Goal: Task Accomplishment & Management: Manage account settings

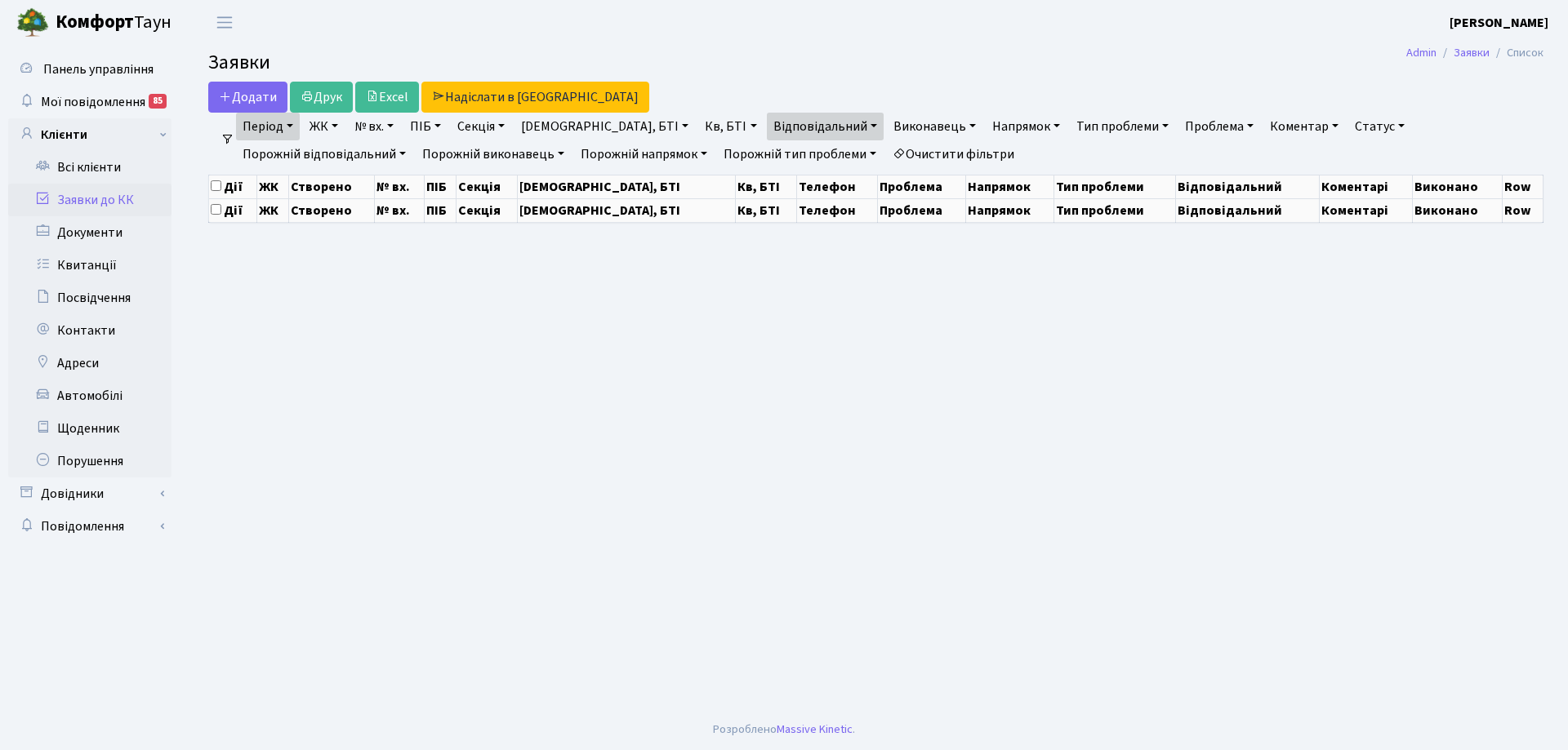
select select "25"
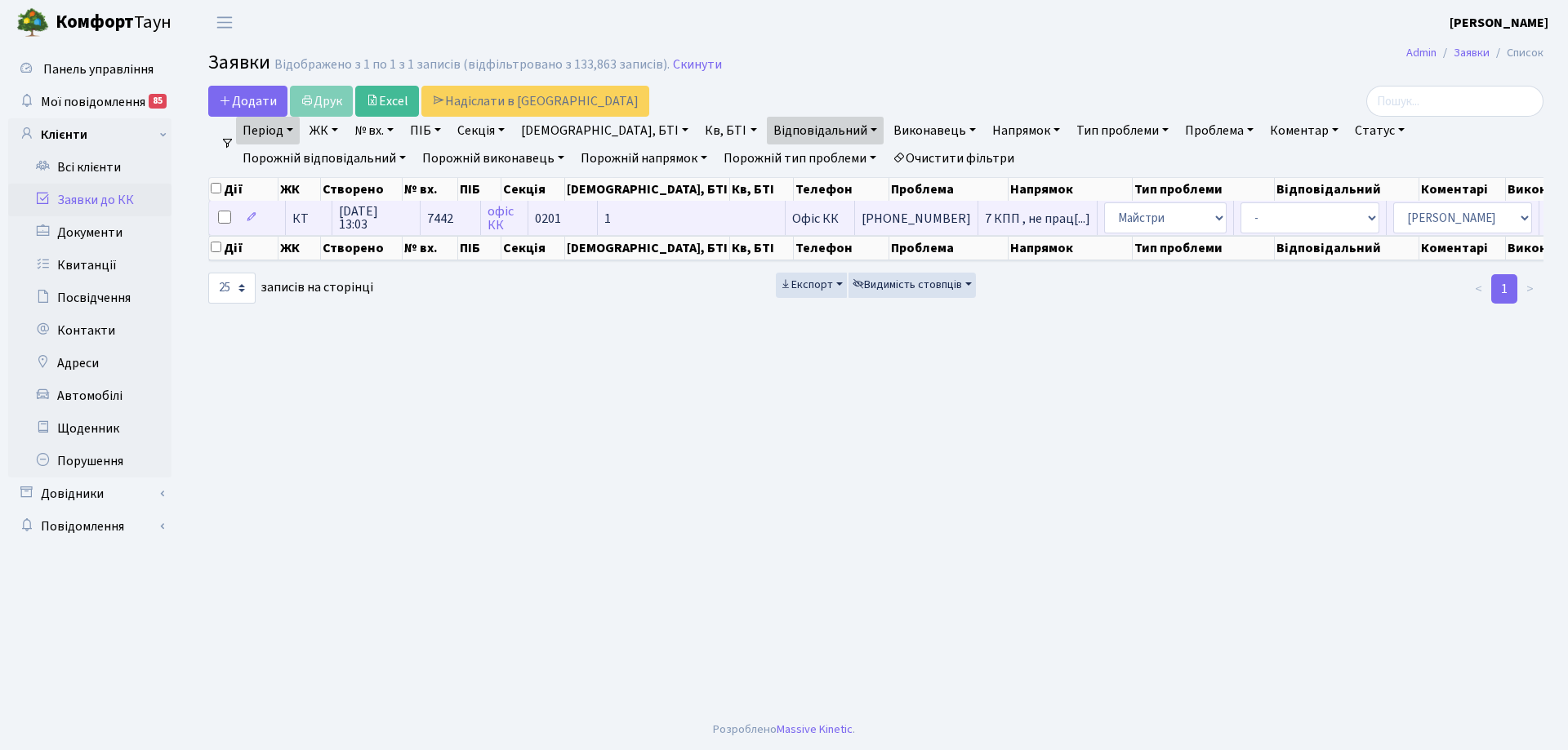
click at [653, 215] on td "1" at bounding box center [692, 218] width 188 height 34
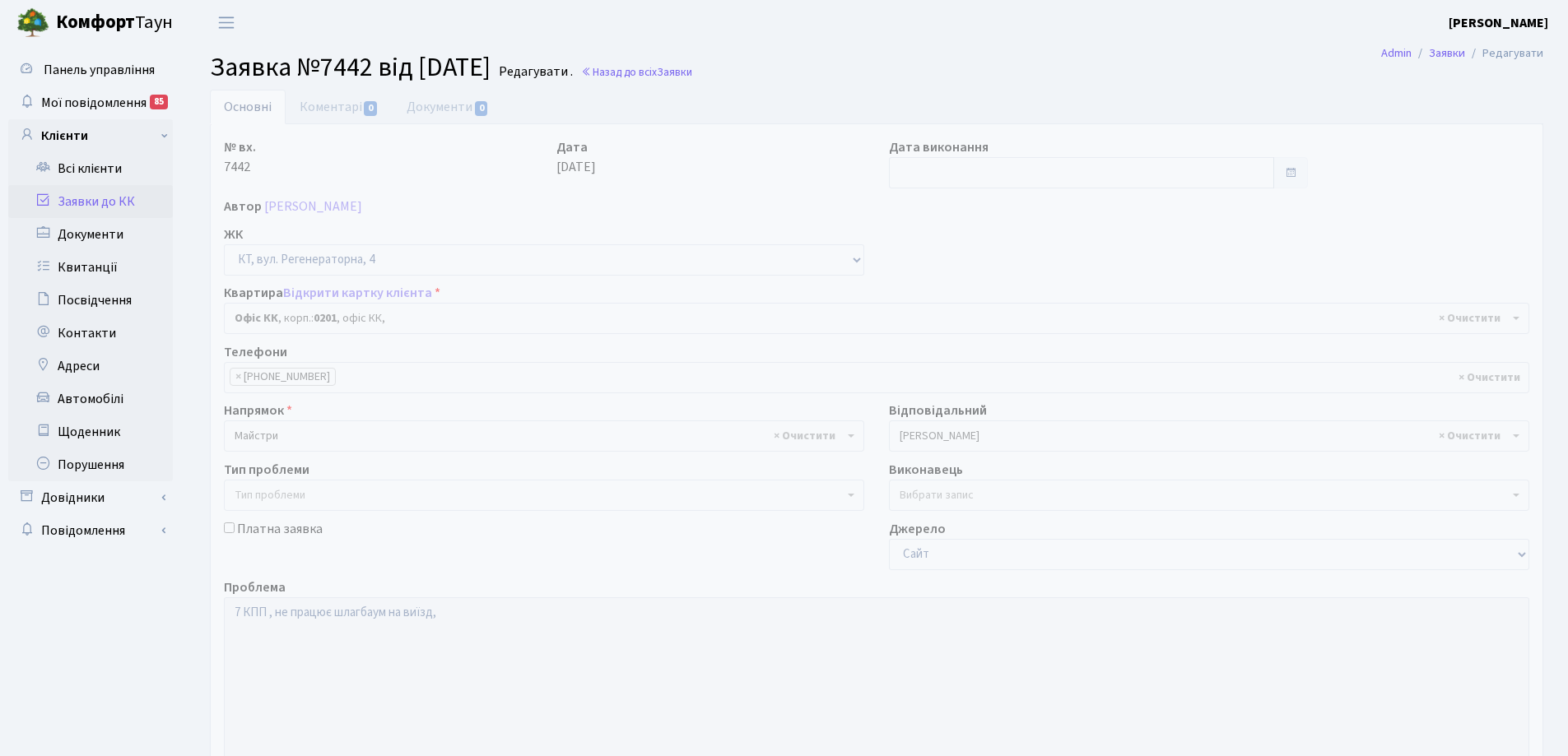
select select "4"
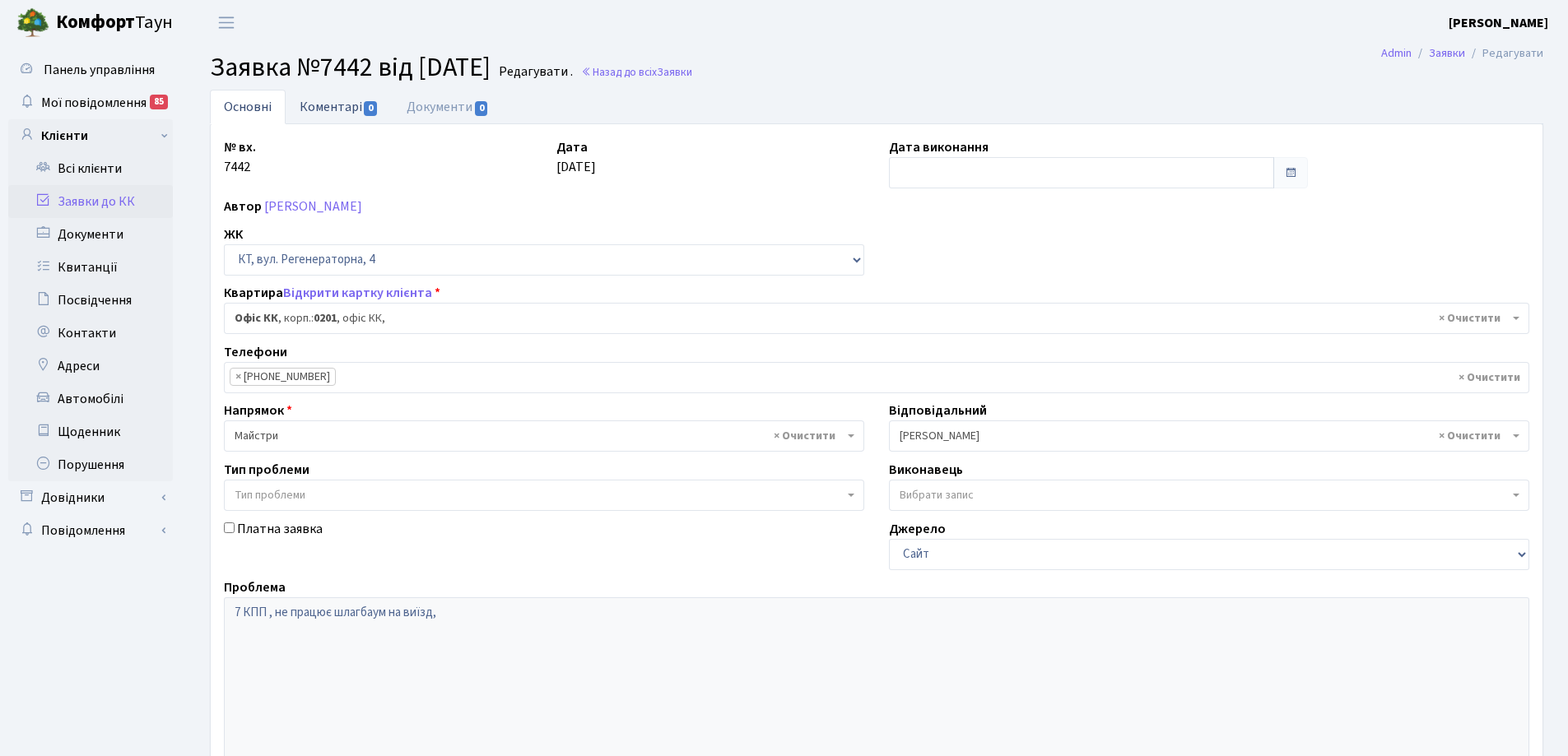
click at [345, 108] on link "Коментарі 0" at bounding box center [340, 106] width 107 height 34
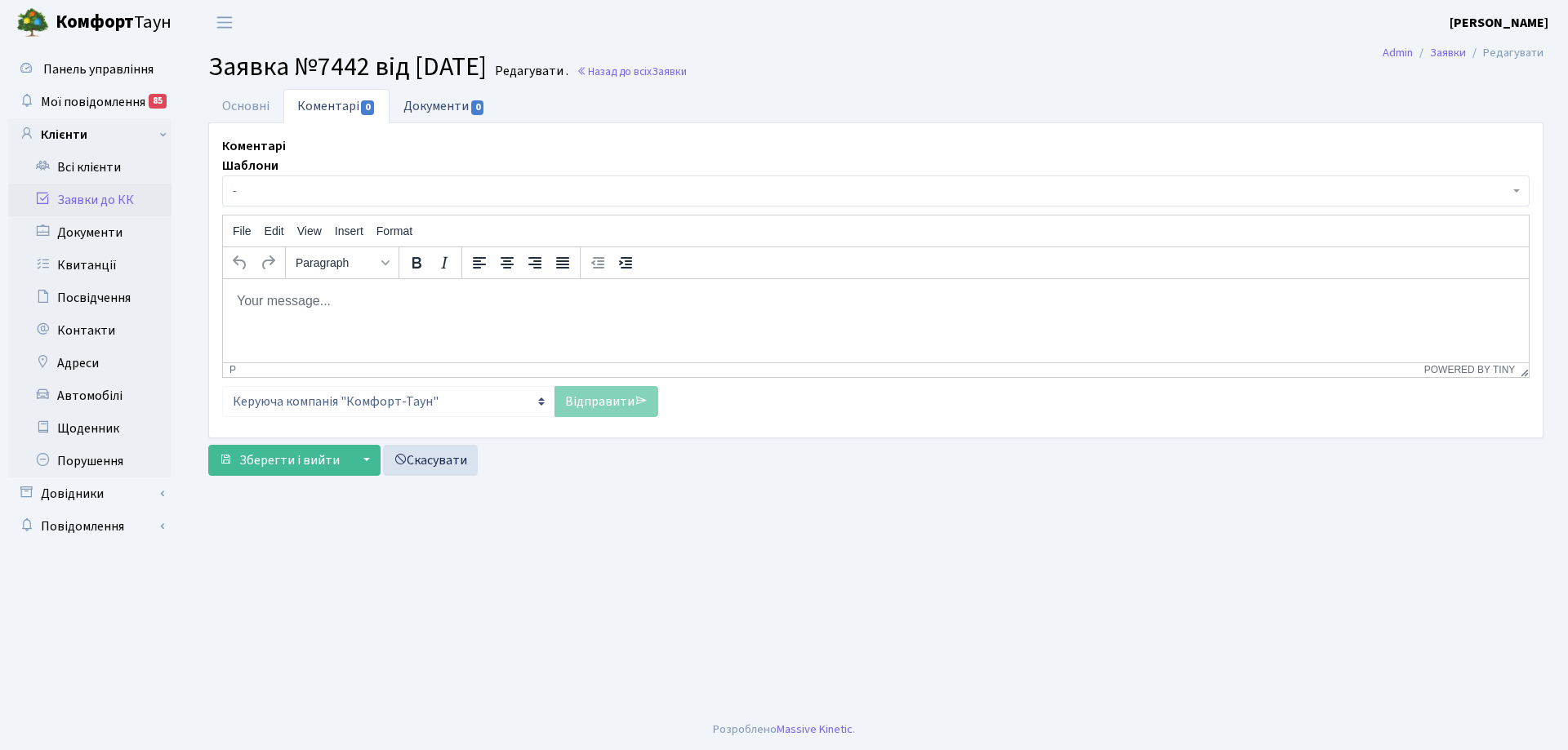
click at [441, 113] on link "Документи 0" at bounding box center [443, 105] width 109 height 34
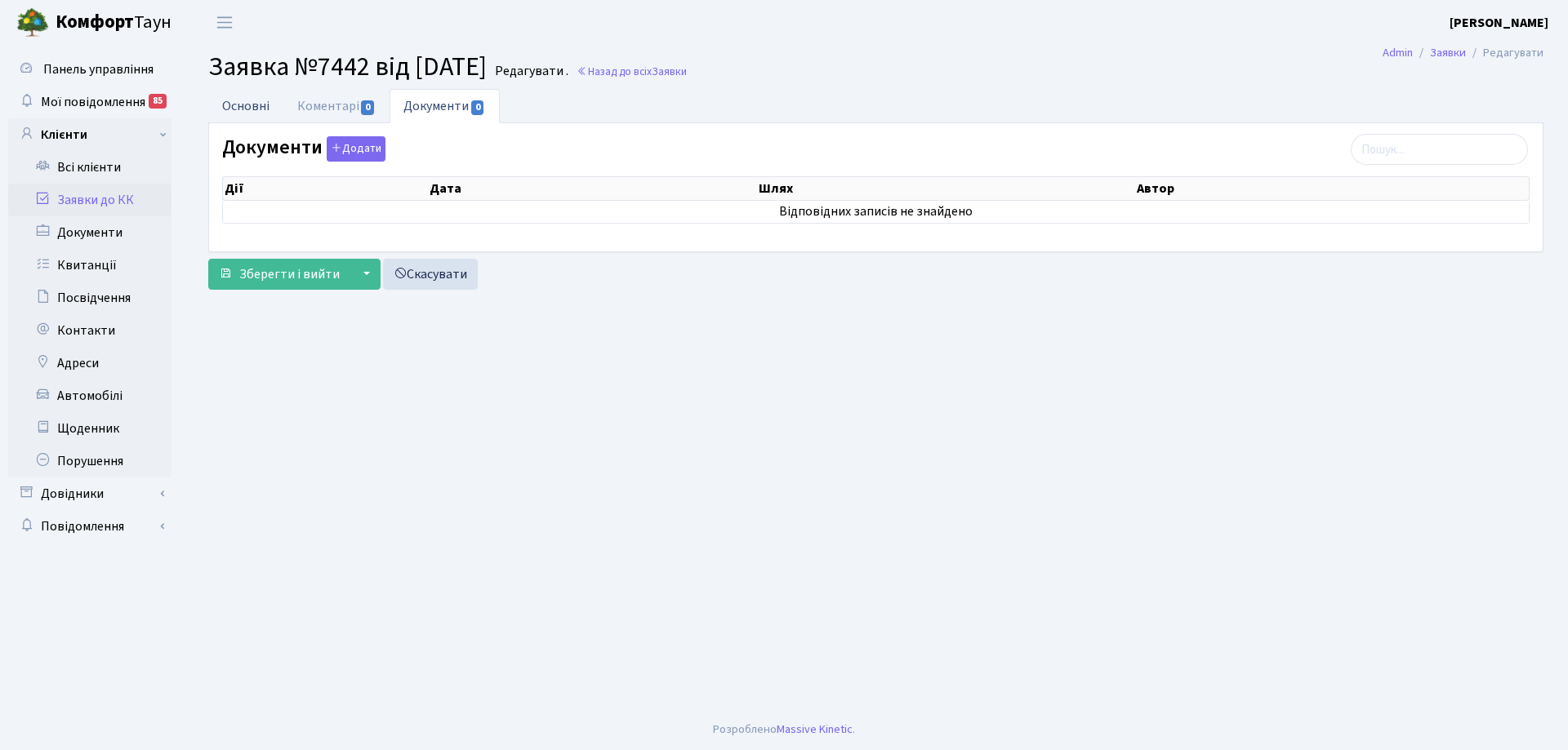
click at [254, 107] on link "Основні" at bounding box center [246, 105] width 75 height 34
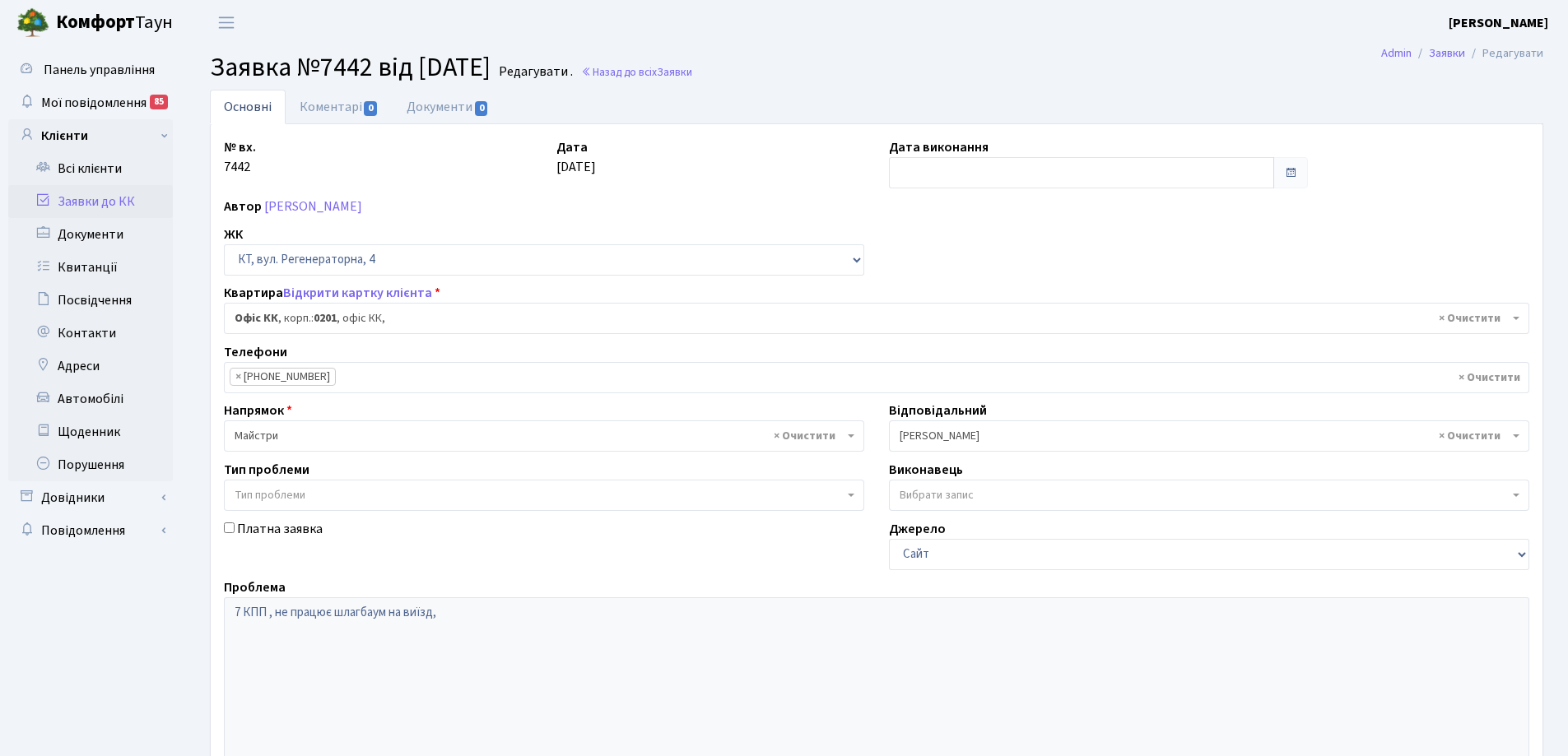
click at [439, 65] on span "Заявка №7442 від 29.08.2025" at bounding box center [350, 67] width 281 height 38
click at [566, 71] on small "Редагувати ." at bounding box center [534, 72] width 77 height 16
click at [354, 317] on span "× Офіс КК , корп.: 0201 , офіс КК," at bounding box center [871, 318] width 1274 height 17
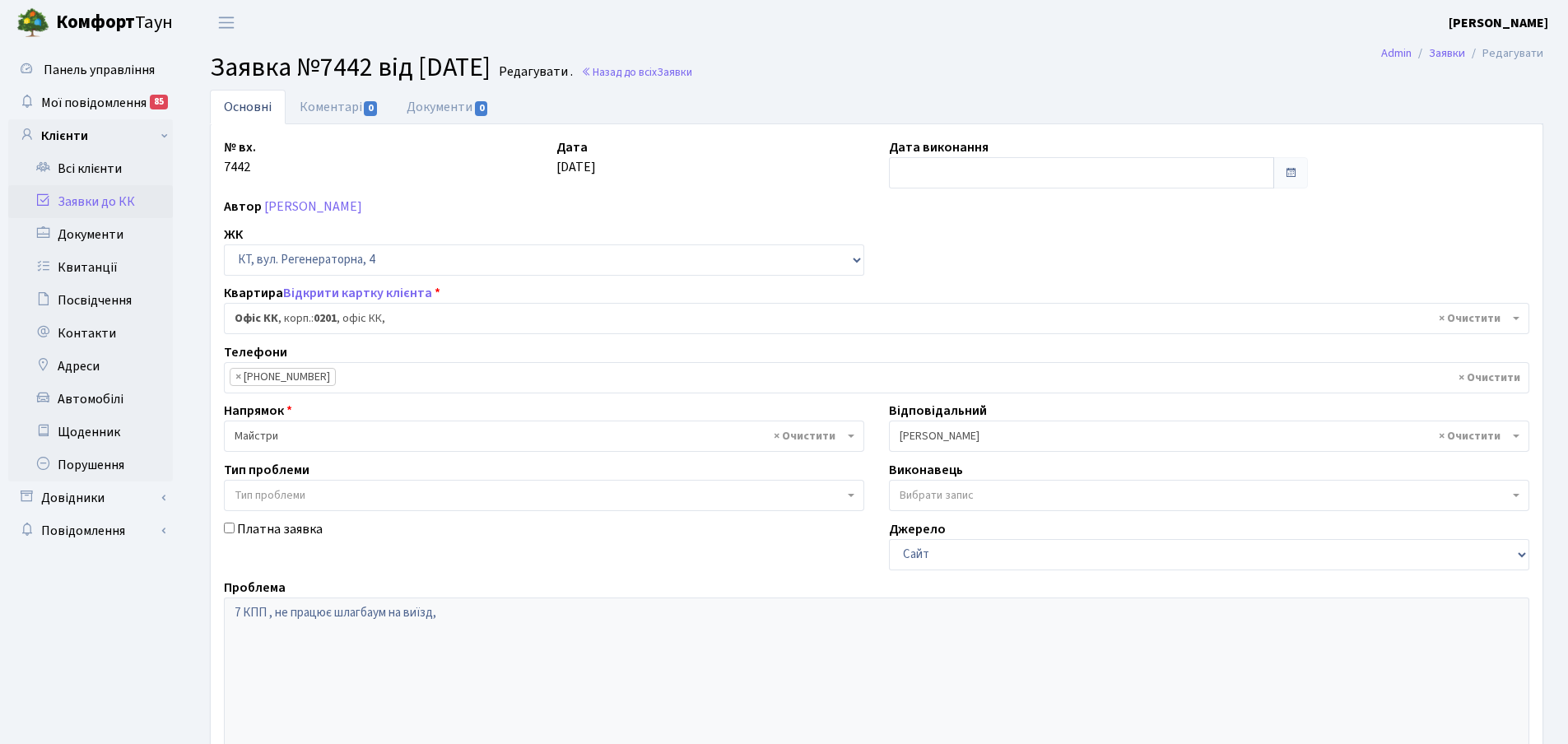
click at [548, 289] on div "Квартира Відкрити картку клієнта ) Квартира <b>Офіс КК</b>, корп.: <b>0201</b>,…" at bounding box center [876, 308] width 1330 height 51
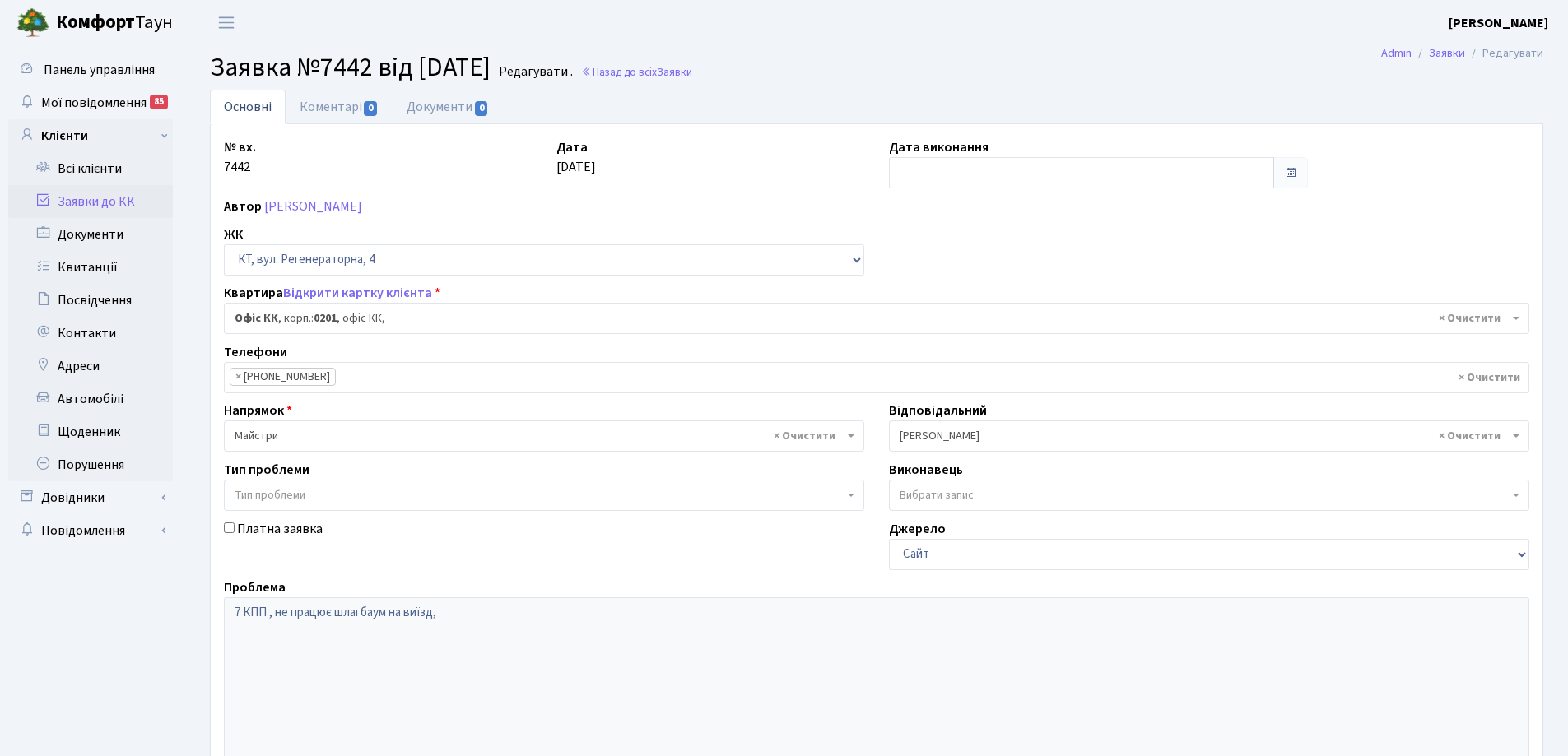
click at [114, 202] on link "Заявки до КК" at bounding box center [90, 202] width 165 height 33
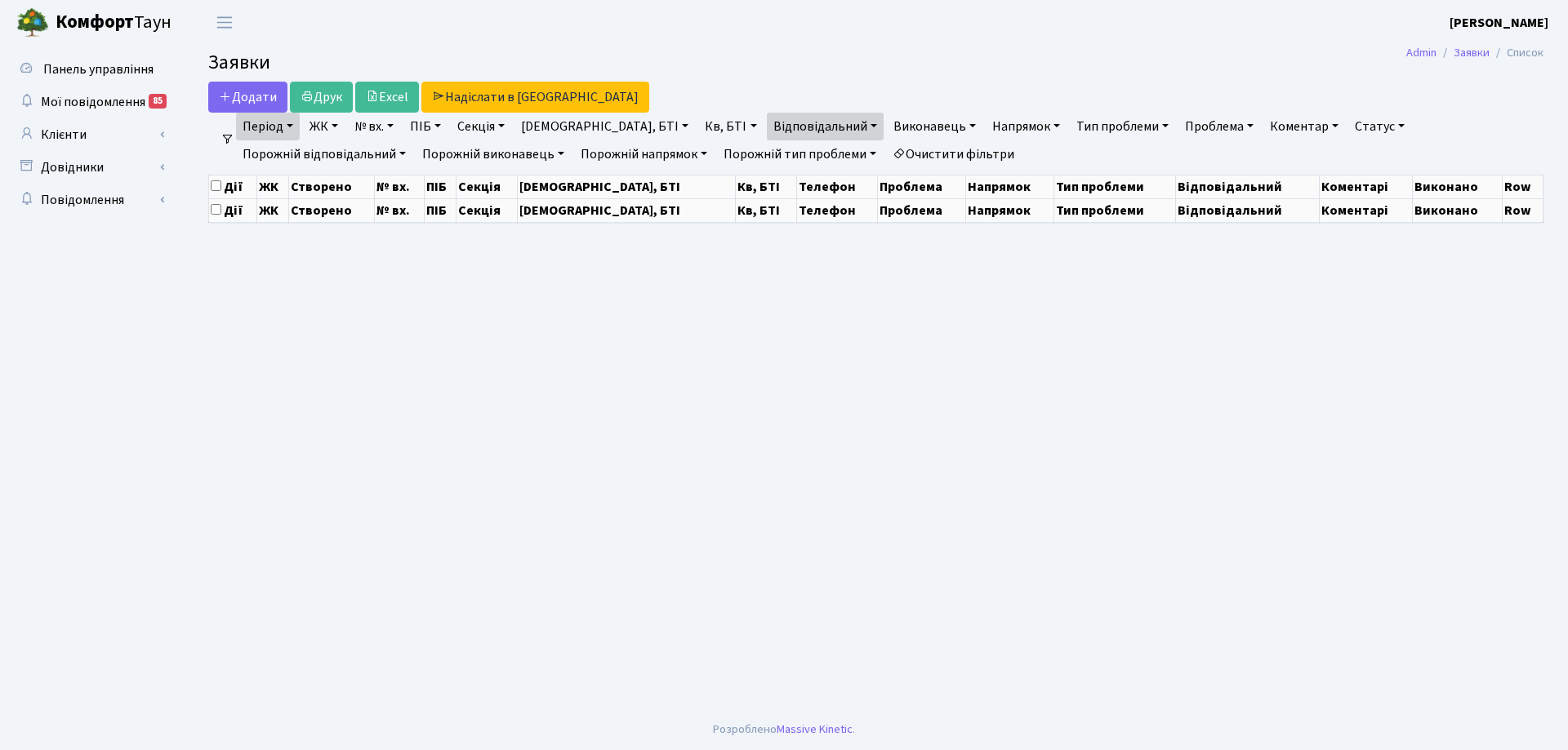
select select "25"
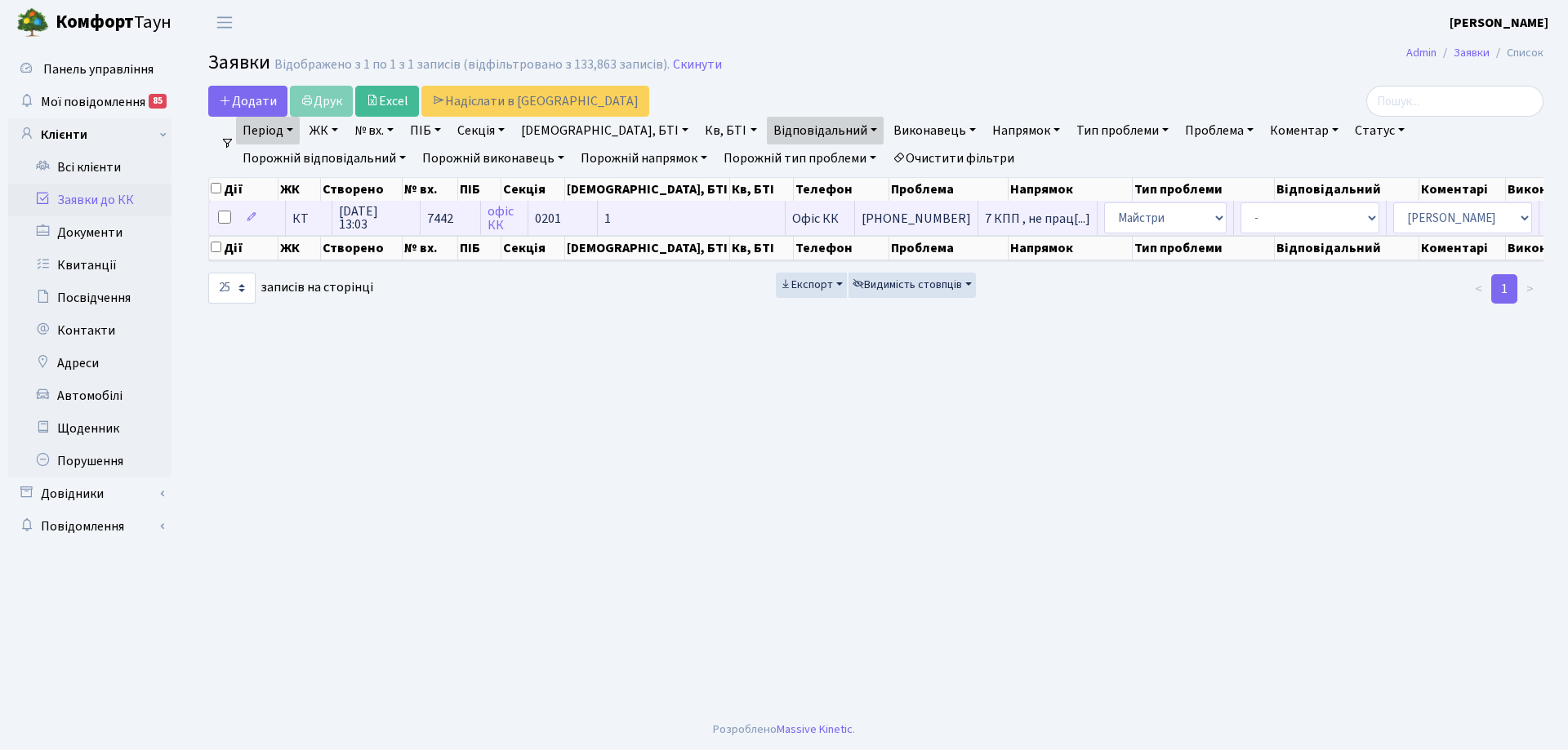
click at [985, 215] on span "7 КПП , не прац[...]" at bounding box center [1038, 219] width 106 height 18
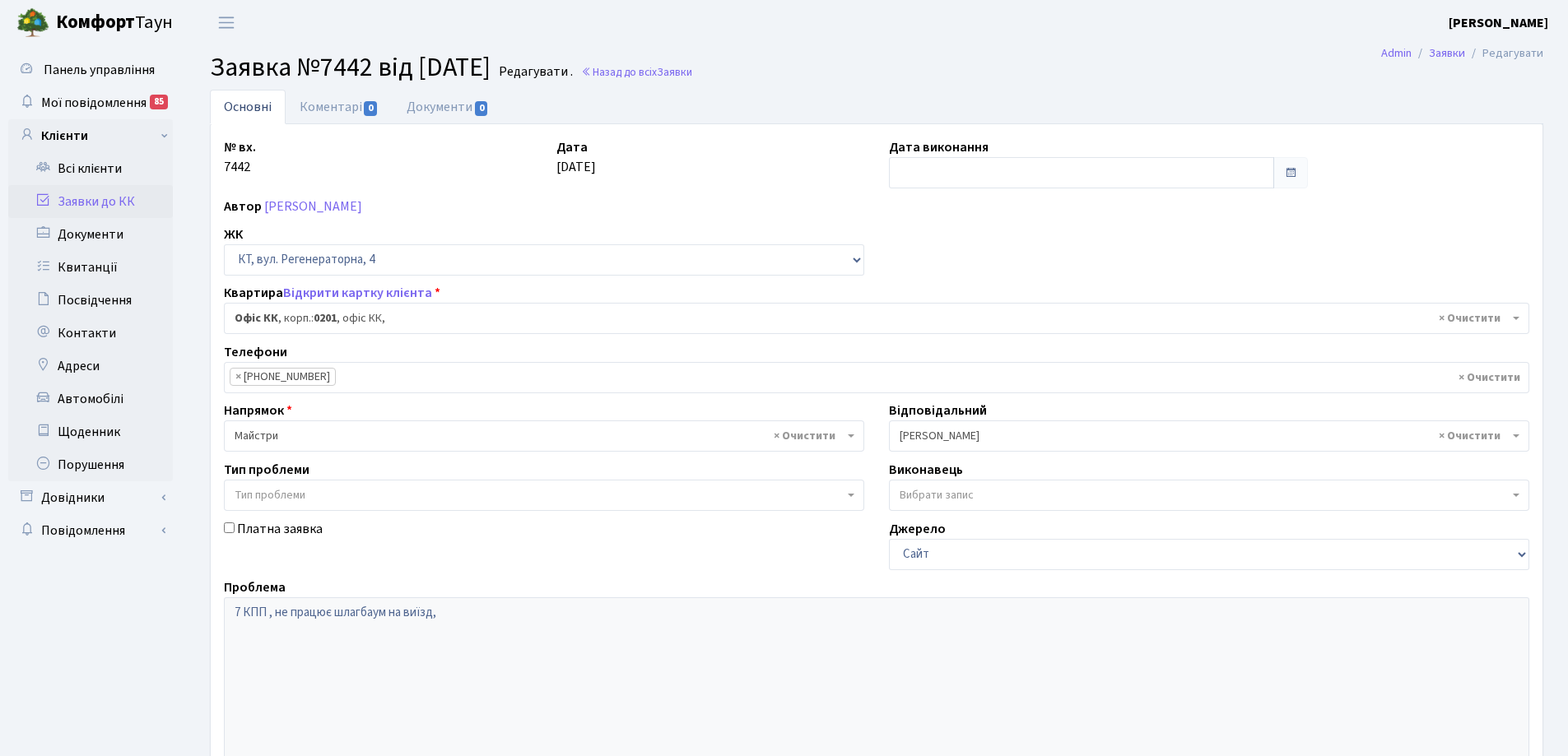
select select "4"
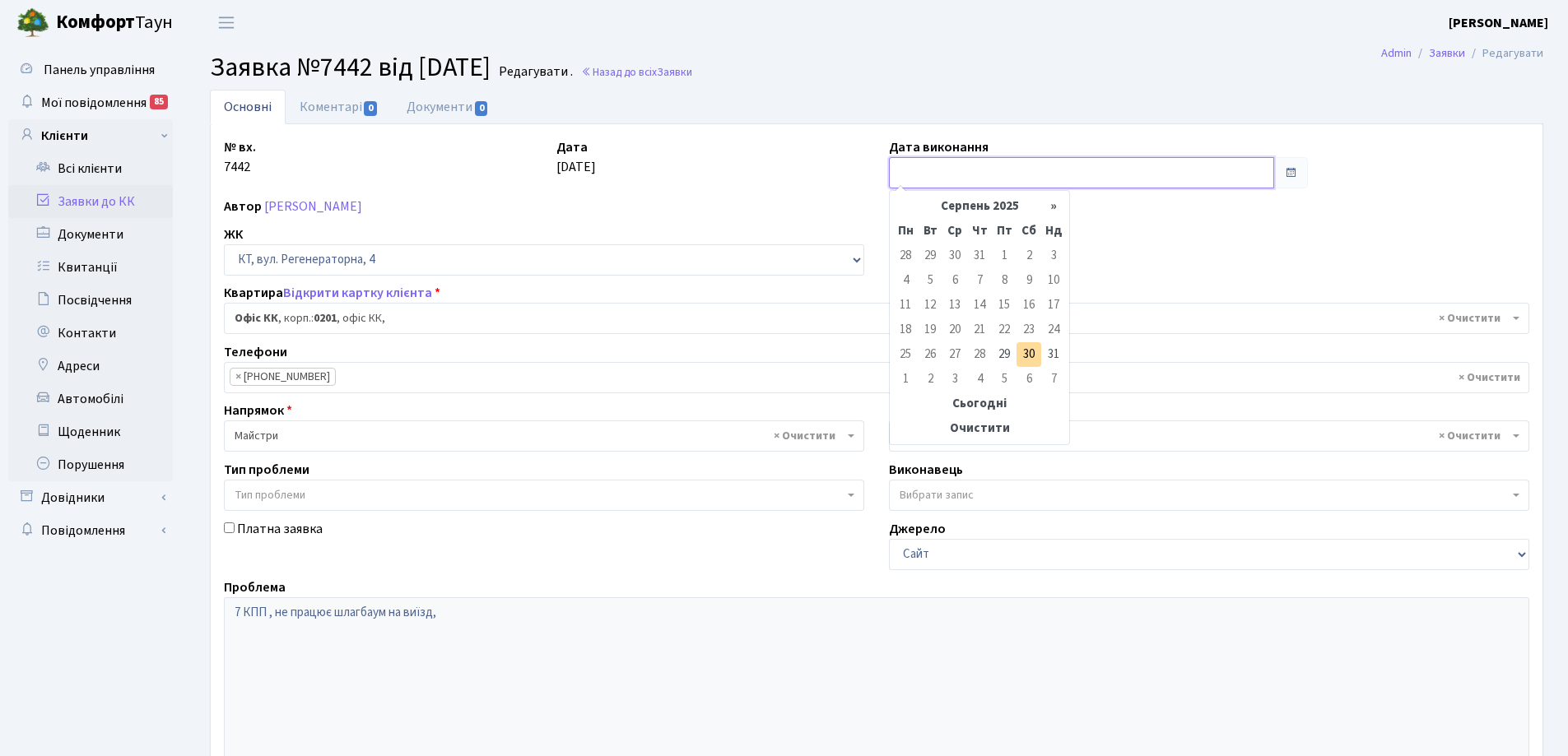
click at [977, 167] on input "text" at bounding box center [1081, 173] width 385 height 31
click at [997, 350] on td "29" at bounding box center [1004, 354] width 24 height 24
type input "[DATE]"
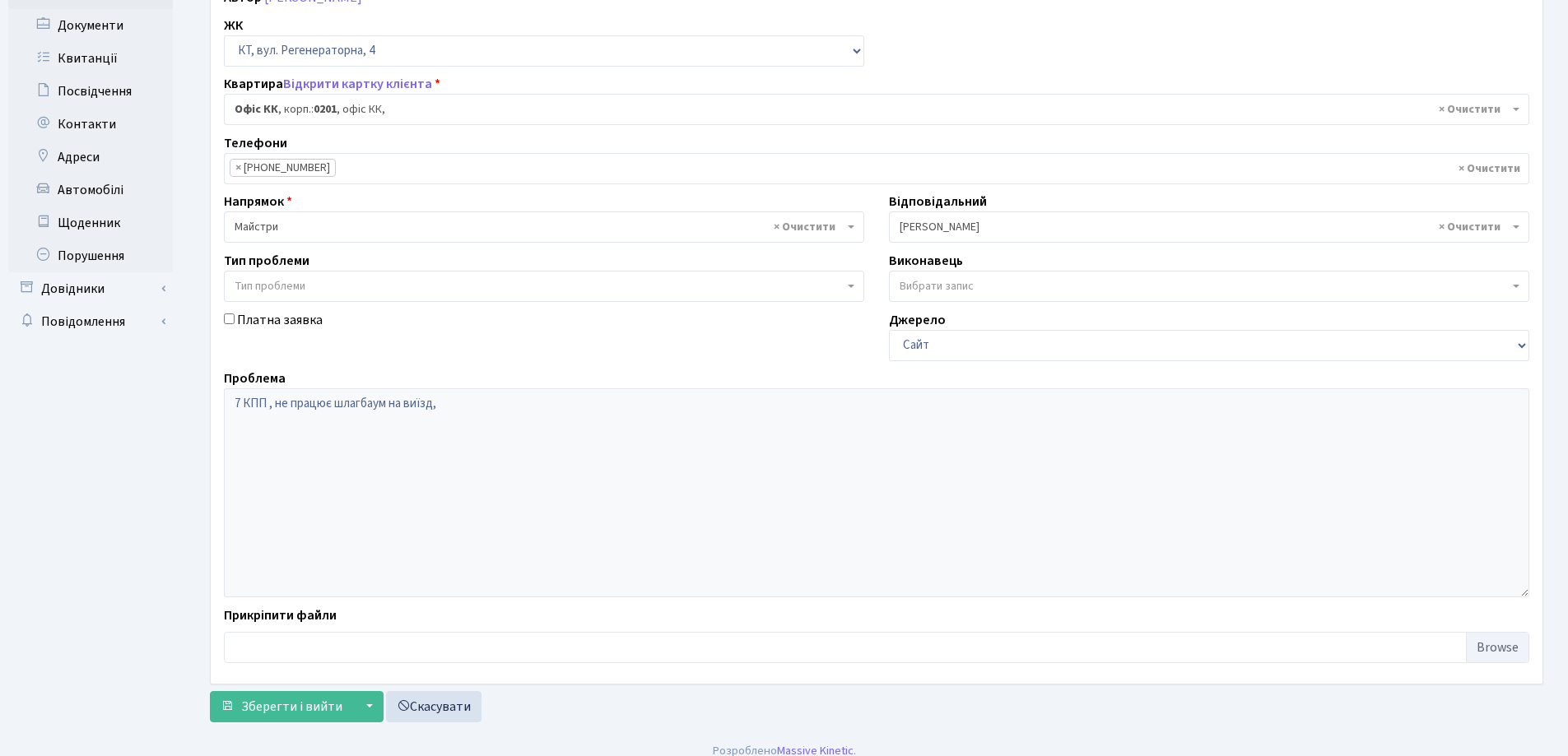
scroll to position [224, 0]
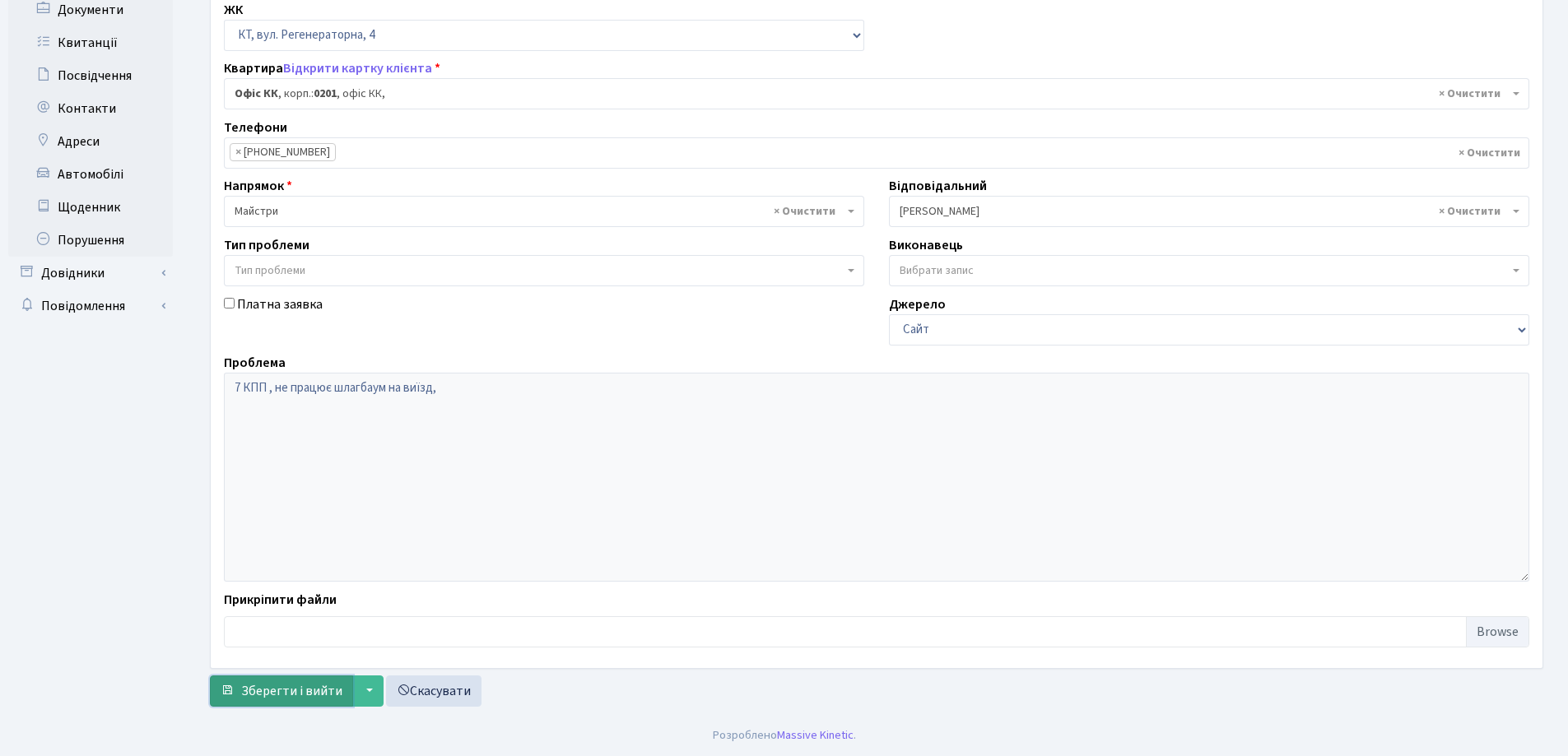
click at [288, 693] on span "Зберегти і вийти" at bounding box center [292, 691] width 101 height 19
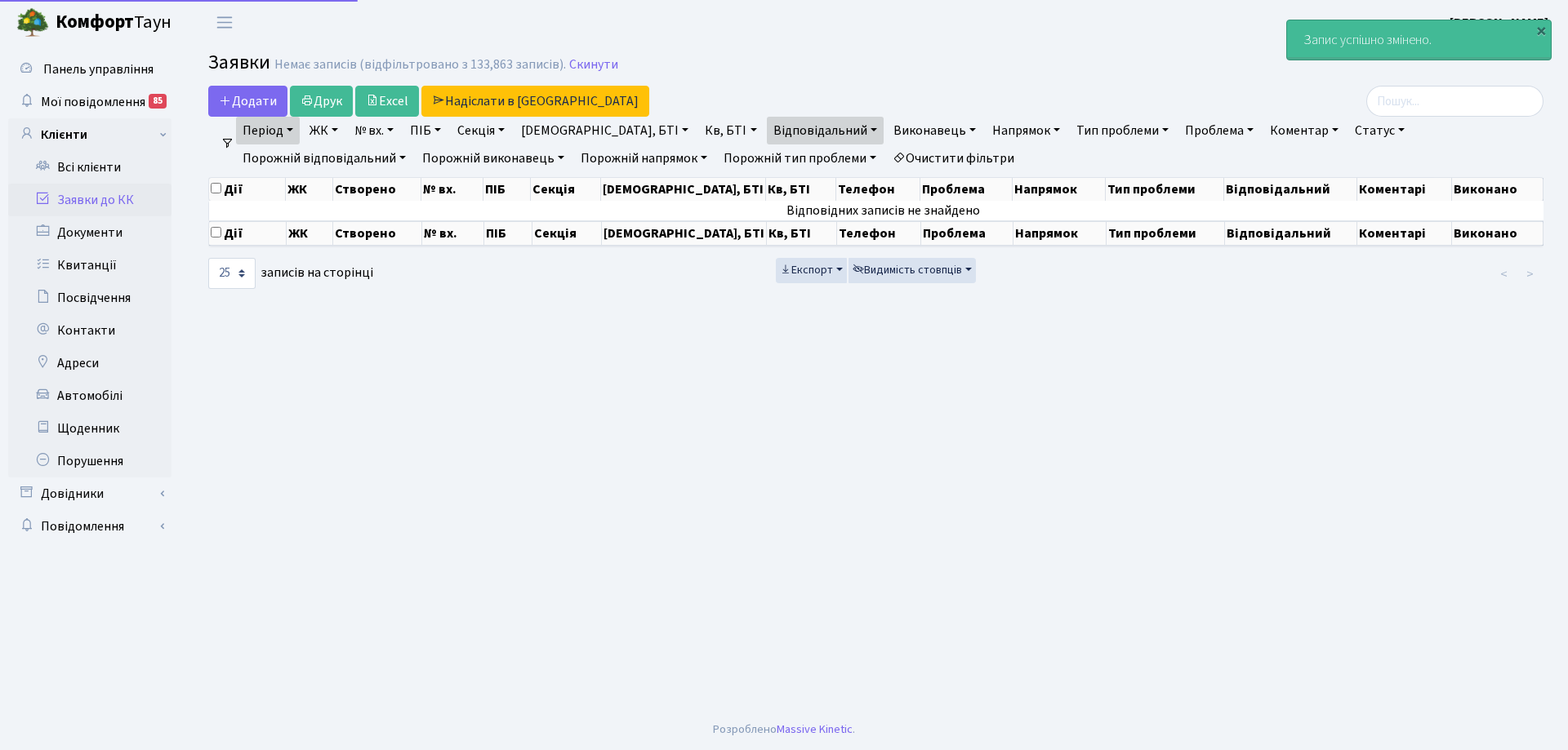
select select "25"
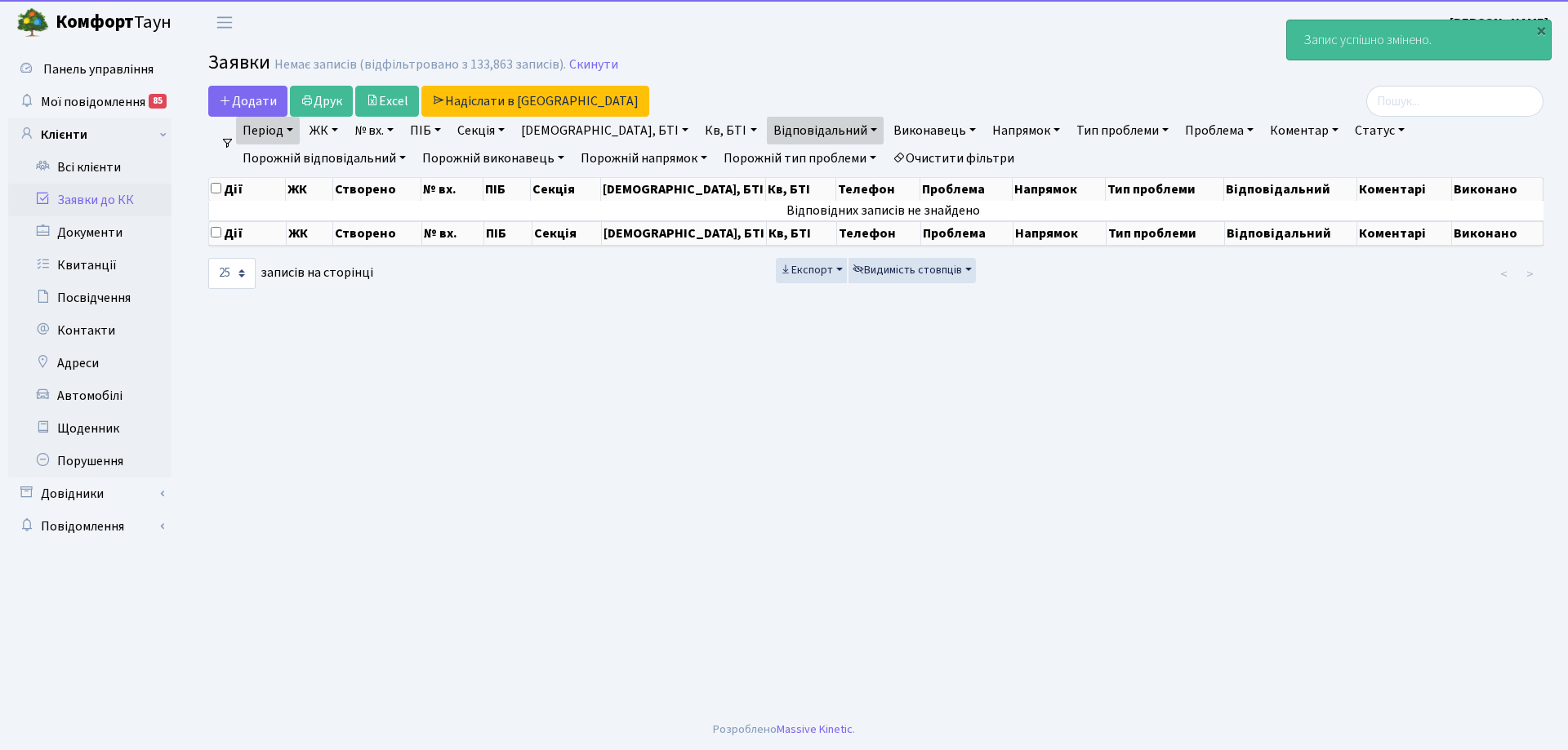
click at [293, 128] on link "Період" at bounding box center [268, 131] width 64 height 28
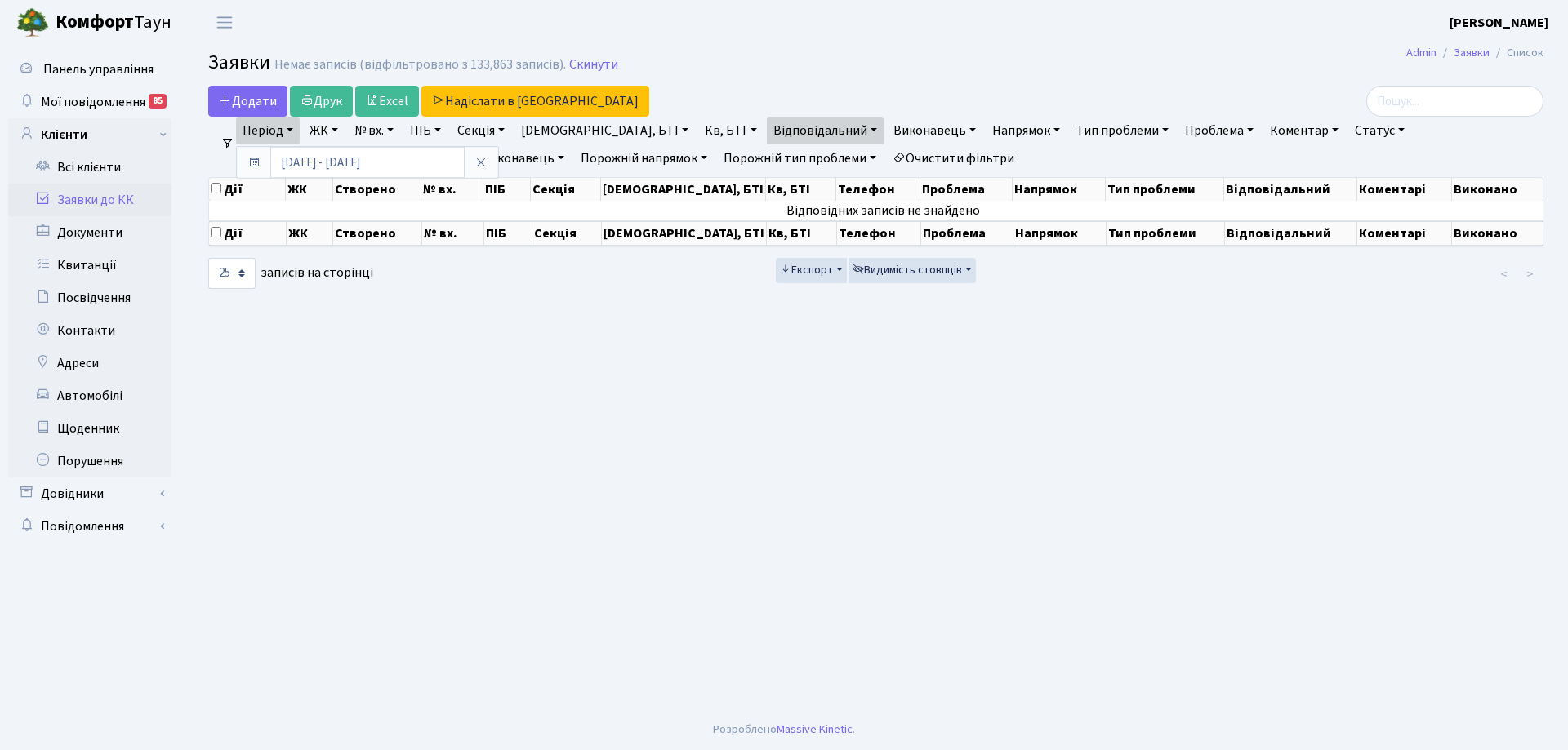
click at [312, 596] on main "Admin Заявки Список Заявки Немає записів (відфільтровано з 133,863 записів). Ск…" at bounding box center [876, 376] width 1384 height 665
